Goal: Find specific page/section: Find specific page/section

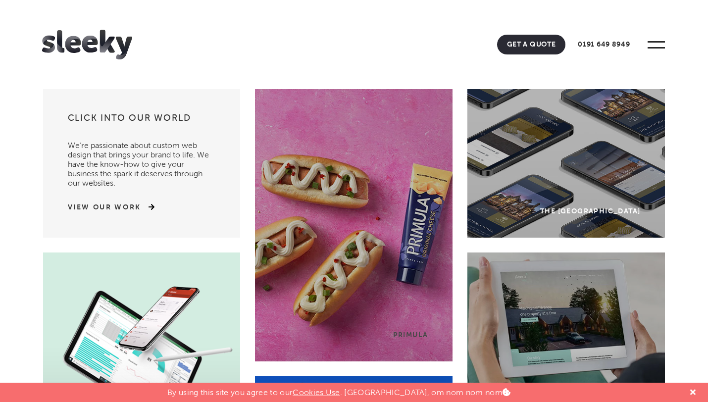
scroll to position [4, 0]
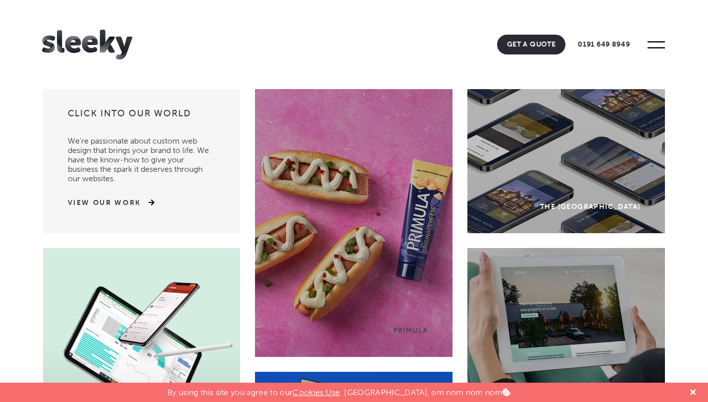
click at [411, 160] on div "Primula" at bounding box center [354, 221] width 198 height 272
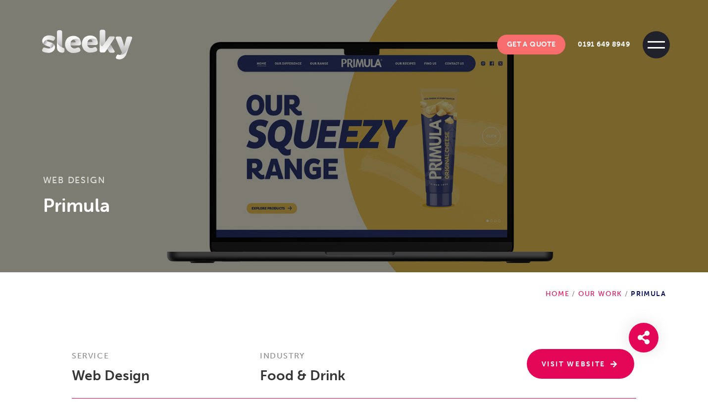
click at [651, 44] on span at bounding box center [656, 44] width 27 height 27
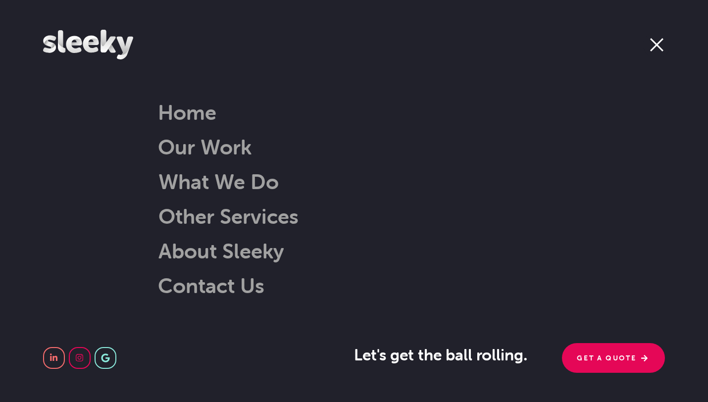
click at [654, 47] on span at bounding box center [656, 44] width 13 height 13
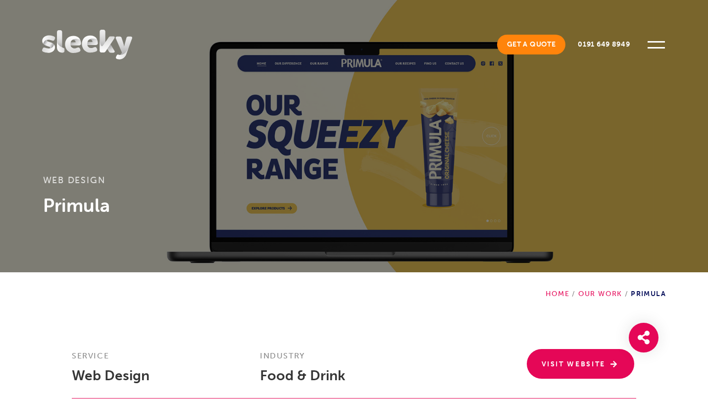
click at [519, 47] on link "Get A Quote" at bounding box center [531, 45] width 69 height 20
